Goal: Submit feedback/report problem

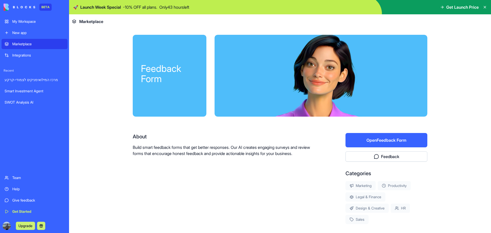
click at [73, 22] on icon at bounding box center [74, 21] width 4 height 4
click at [327, 139] on button "Open Feedback Form" at bounding box center [386, 140] width 82 height 14
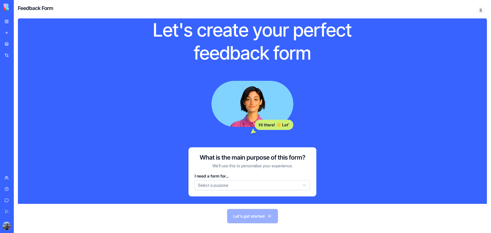
scroll to position [25, 0]
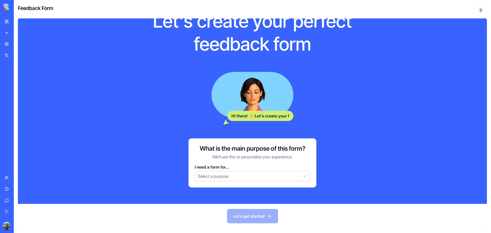
click at [209, 141] on html "BETA My Workspace New app Marketplace Integrations Recent מרכז המילואימניקים לצ…" at bounding box center [245, 116] width 491 height 233
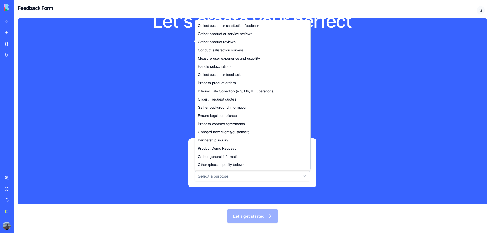
click at [327, 67] on html "BETA My Workspace New app Marketplace Integrations Recent מרכז המילואימניקים לצ…" at bounding box center [245, 116] width 491 height 233
